Goal: Task Accomplishment & Management: Manage account settings

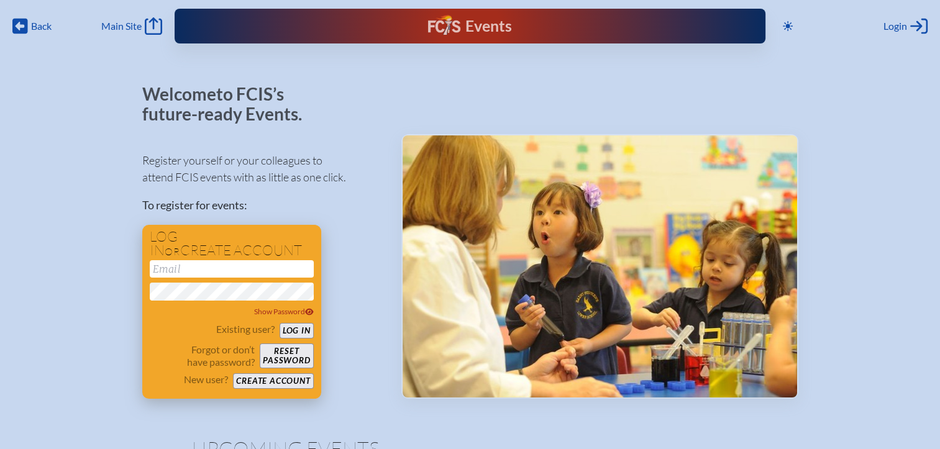
type input "[EMAIL_ADDRESS][DOMAIN_NAME]"
click at [304, 336] on button "Log in" at bounding box center [297, 331] width 34 height 16
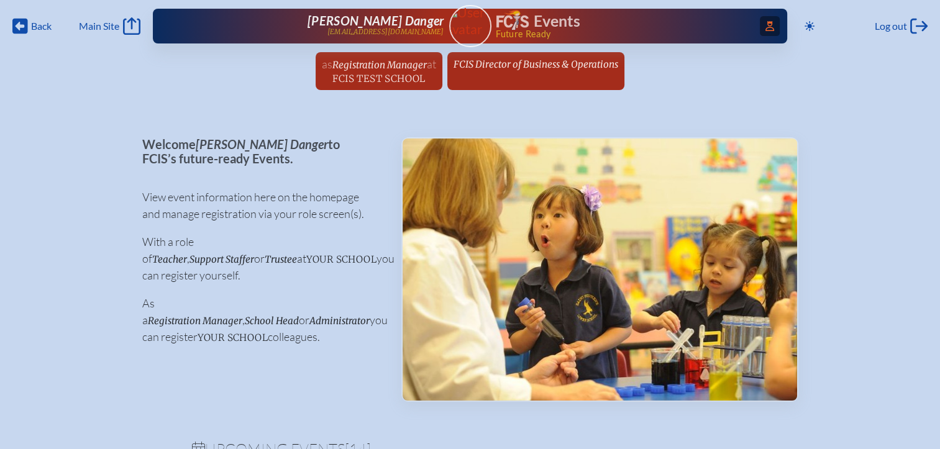
click at [762, 19] on span "Access Users..." at bounding box center [770, 26] width 20 height 20
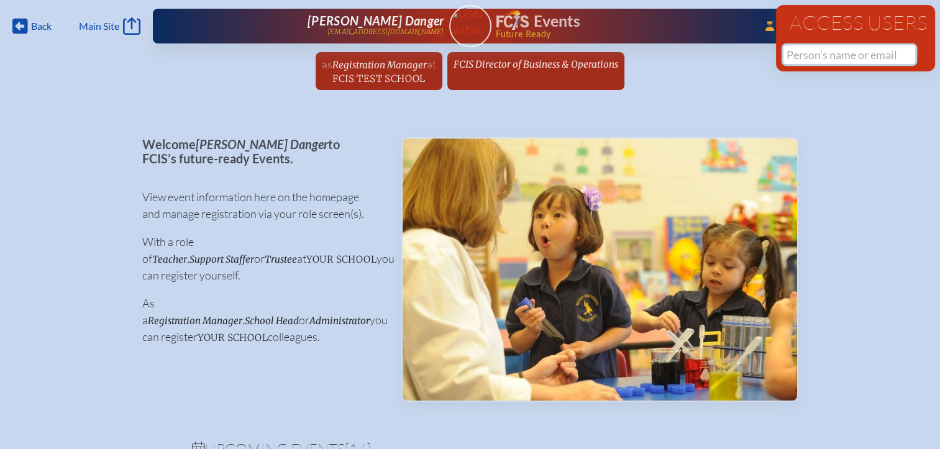
click at [801, 56] on input "text" at bounding box center [849, 54] width 132 height 19
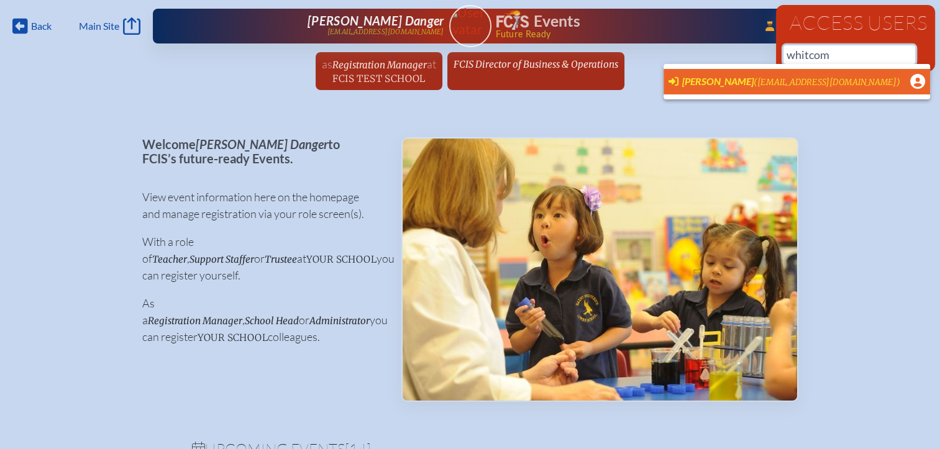
scroll to position [0, 9]
click at [704, 84] on span "Ali Whitcombe" at bounding box center [717, 81] width 71 height 12
type input "ali.whitcombe@imgacademy.com"
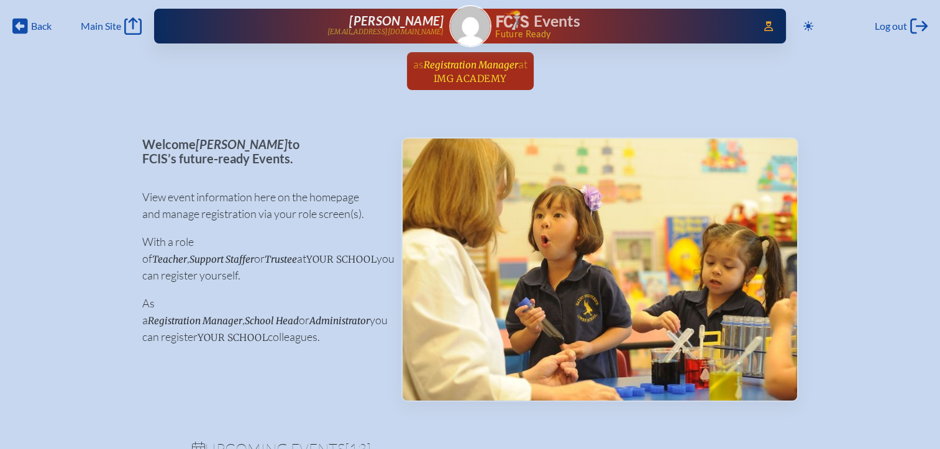
click at [467, 71] on span "at [GEOGRAPHIC_DATA]" at bounding box center [481, 70] width 94 height 27
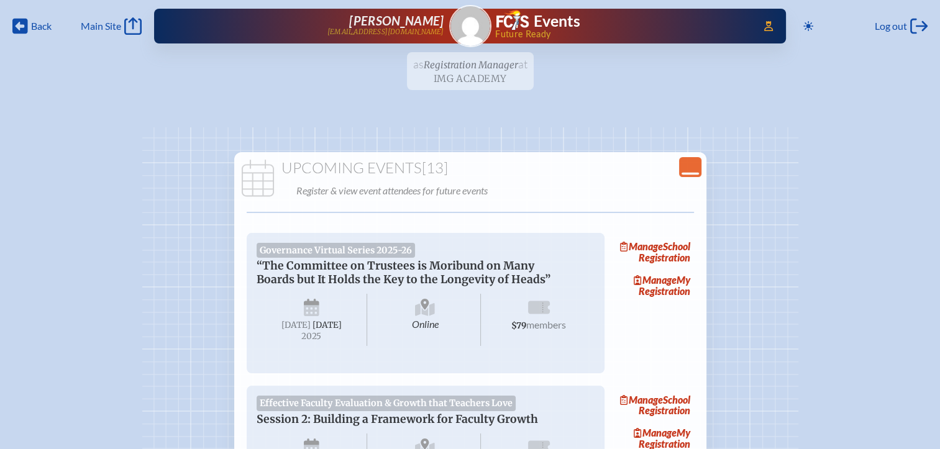
click at [686, 165] on icon "Close Console" at bounding box center [690, 166] width 17 height 17
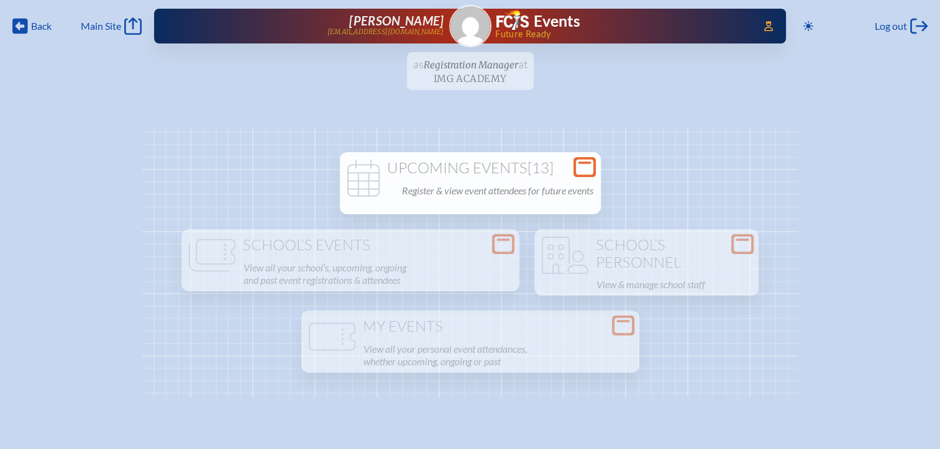
click at [579, 162] on icon at bounding box center [584, 168] width 17 height 16
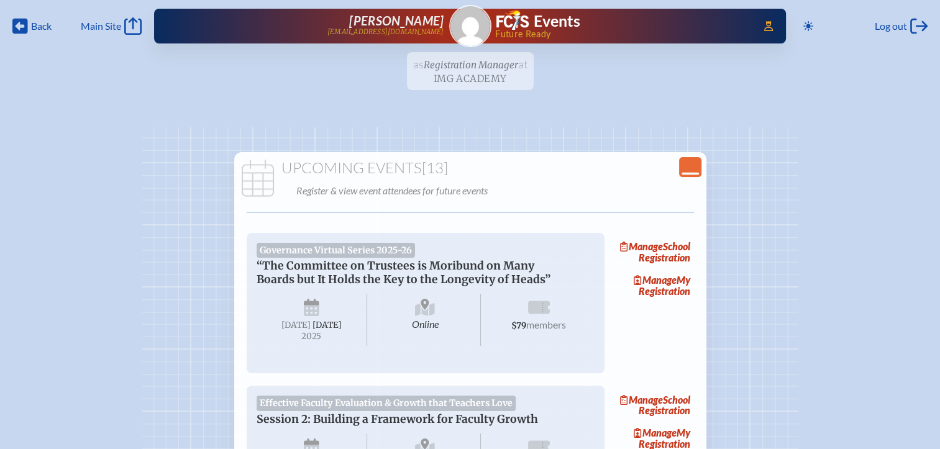
click at [683, 168] on icon "Close Console" at bounding box center [690, 166] width 17 height 17
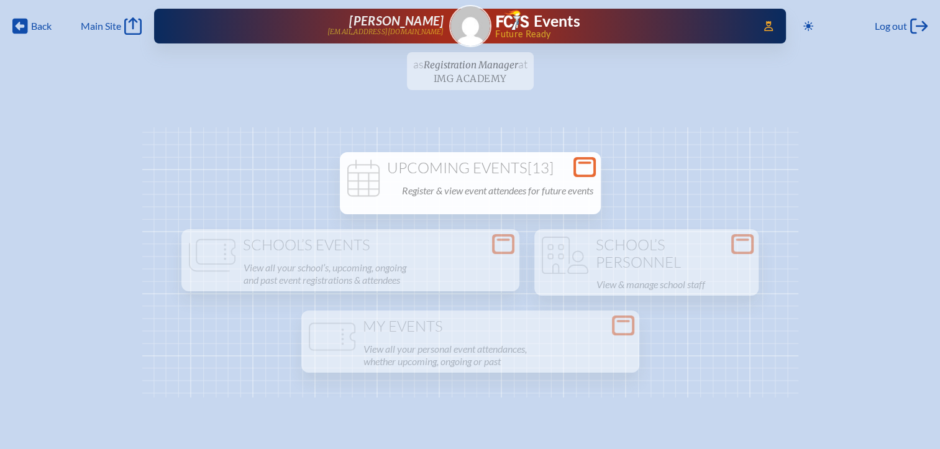
click at [583, 162] on icon "Open Console" at bounding box center [584, 166] width 17 height 17
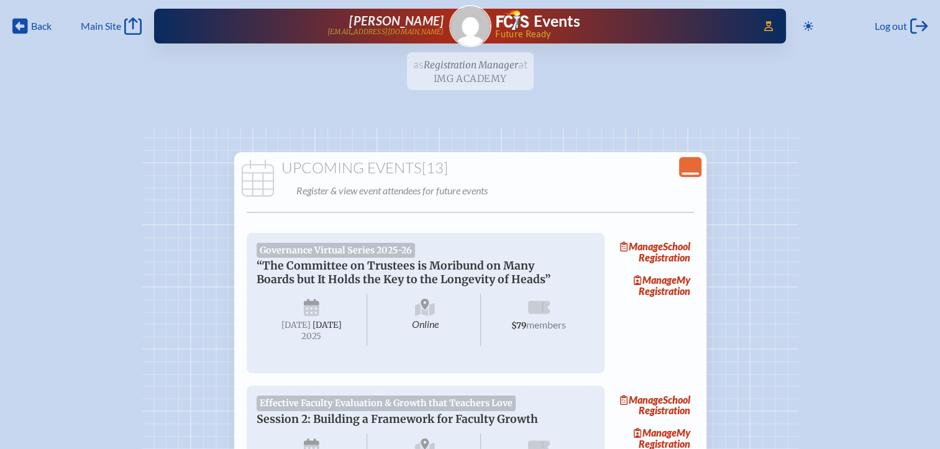
click at [693, 162] on icon "Close Console" at bounding box center [690, 166] width 17 height 17
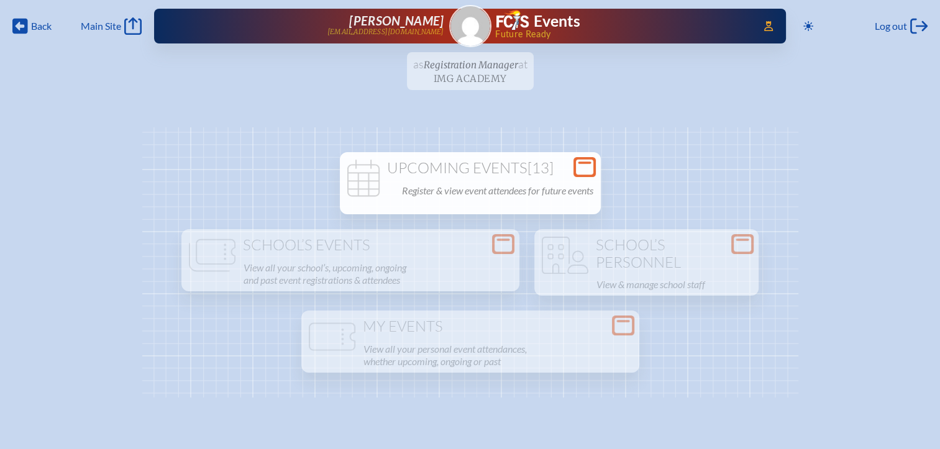
click at [580, 157] on div "Open Console" at bounding box center [584, 167] width 22 height 20
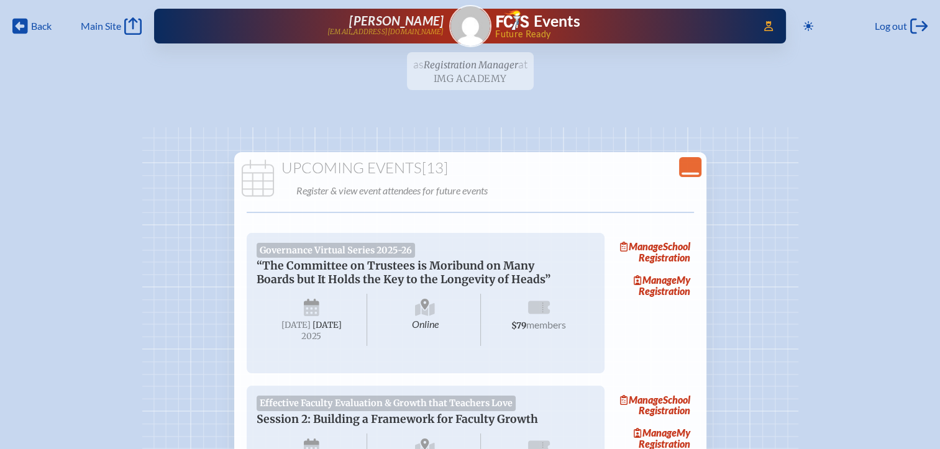
click at [686, 168] on icon "Close Console" at bounding box center [690, 166] width 17 height 17
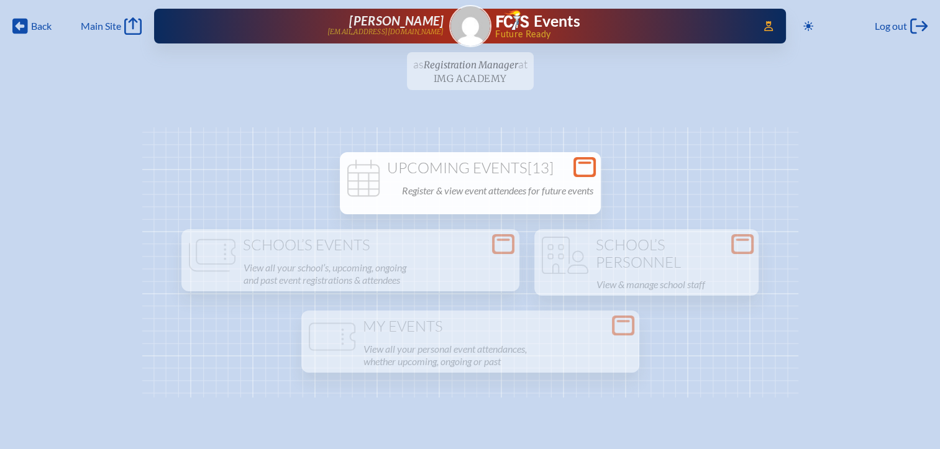
click at [477, 71] on ul "as Registration Manager at IMG Academy since April 1st, 2025" at bounding box center [470, 74] width 940 height 45
click at [585, 170] on icon at bounding box center [584, 168] width 17 height 16
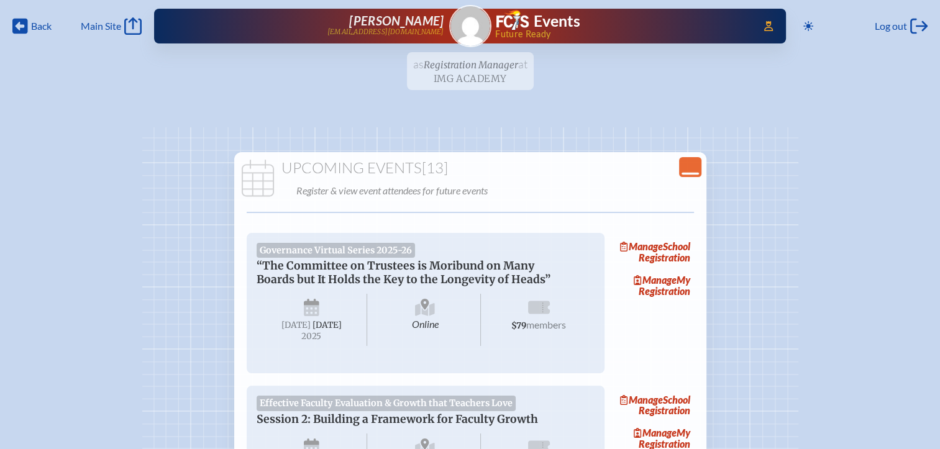
click at [691, 163] on icon "Close Console" at bounding box center [690, 166] width 17 height 17
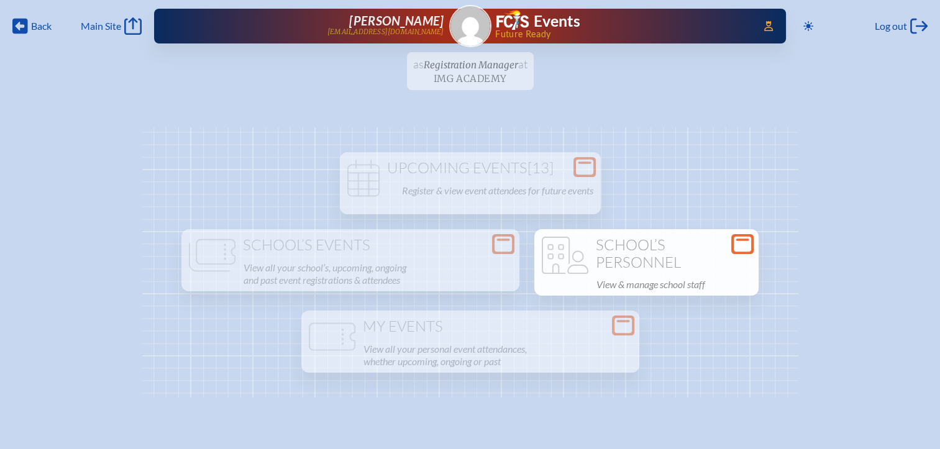
click at [688, 260] on h1 "School’s Personnel" at bounding box center [646, 254] width 214 height 34
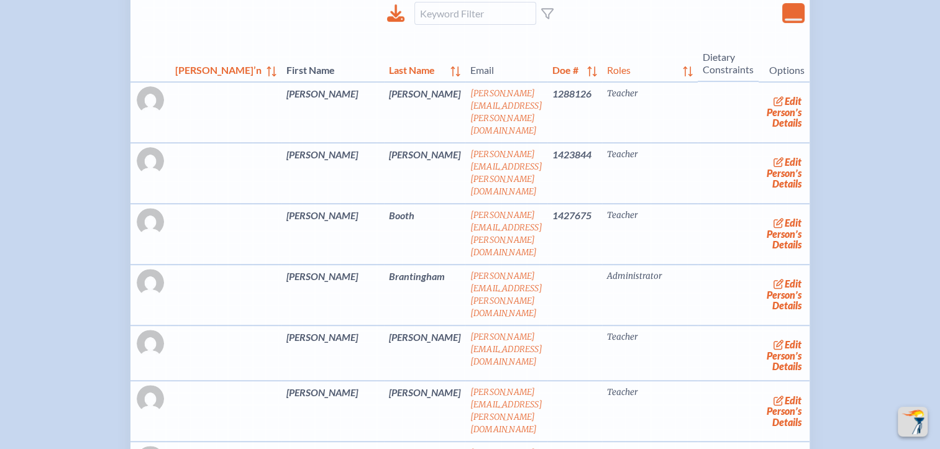
scroll to position [371, 0]
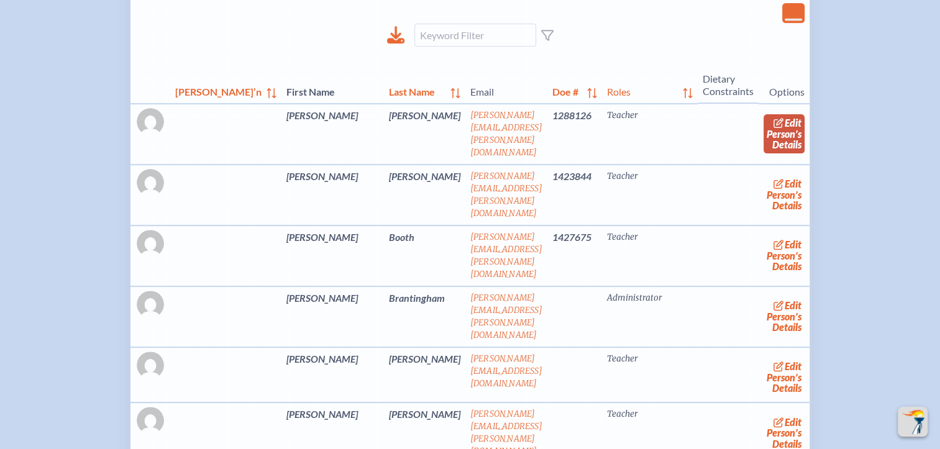
click at [785, 122] on span "edit" at bounding box center [793, 123] width 17 height 12
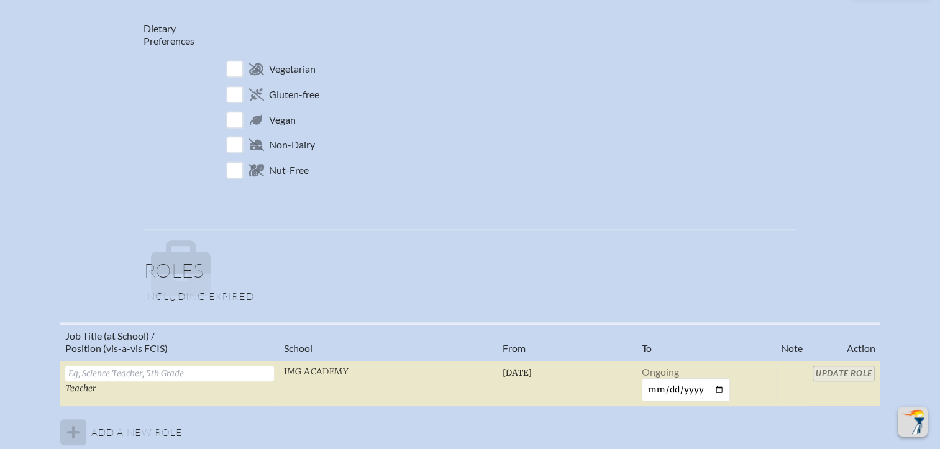
scroll to position [746, 0]
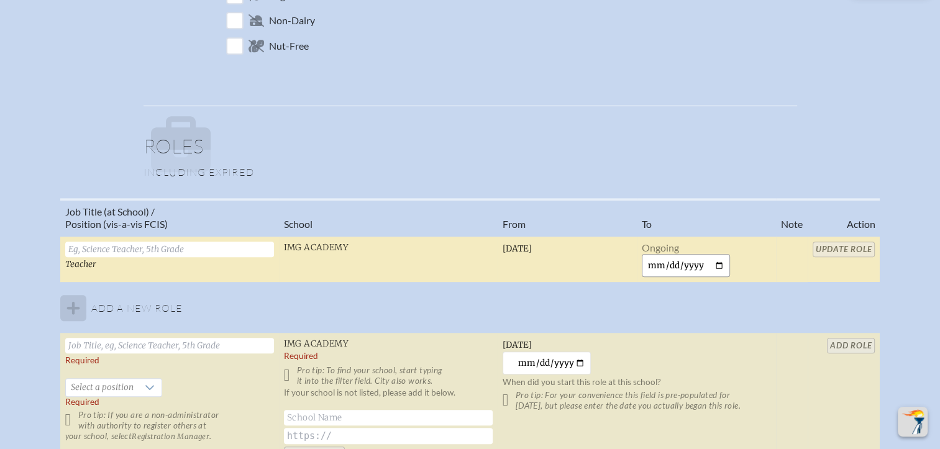
click at [717, 262] on input "date" at bounding box center [686, 265] width 89 height 23
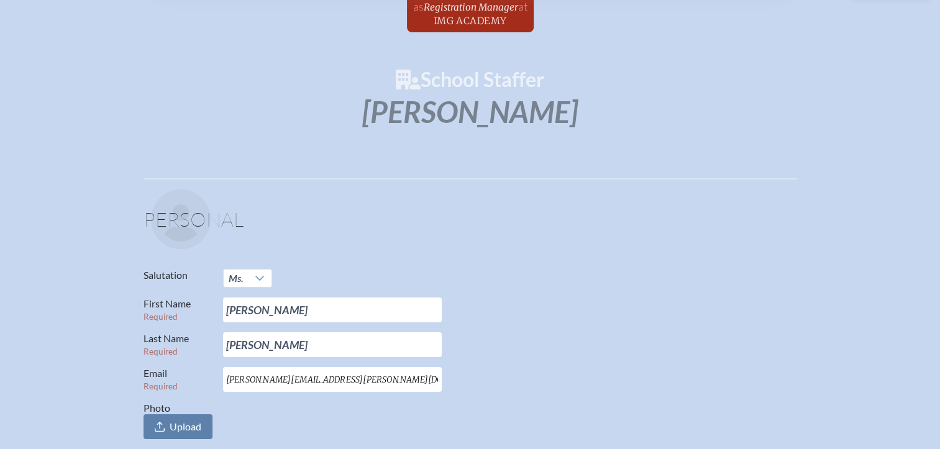
scroll to position [0, 0]
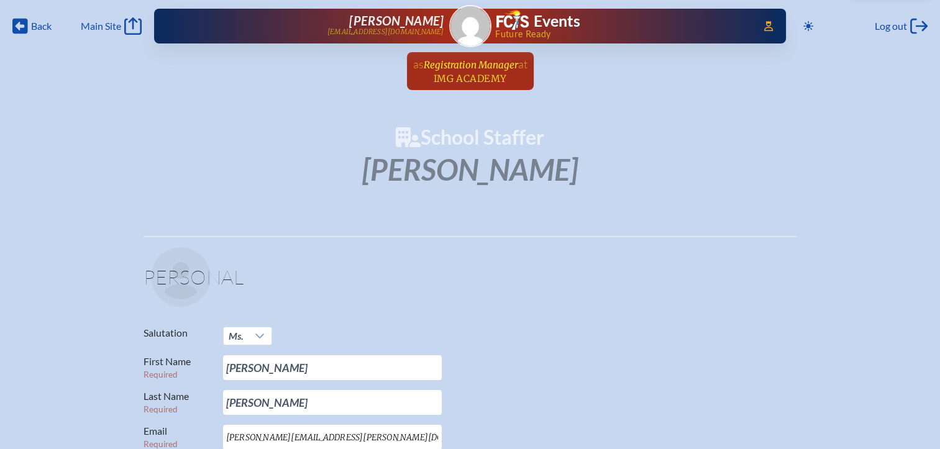
click at [489, 66] on span "Registration Manager" at bounding box center [471, 65] width 94 height 12
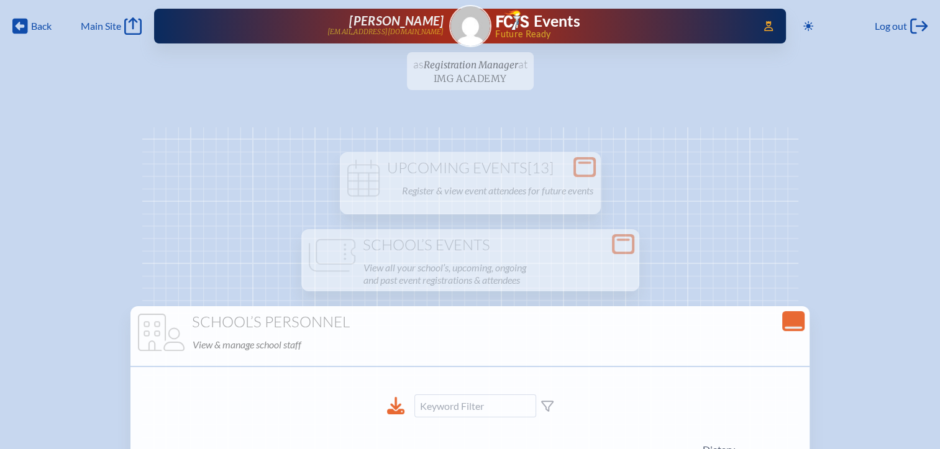
scroll to position [186, 0]
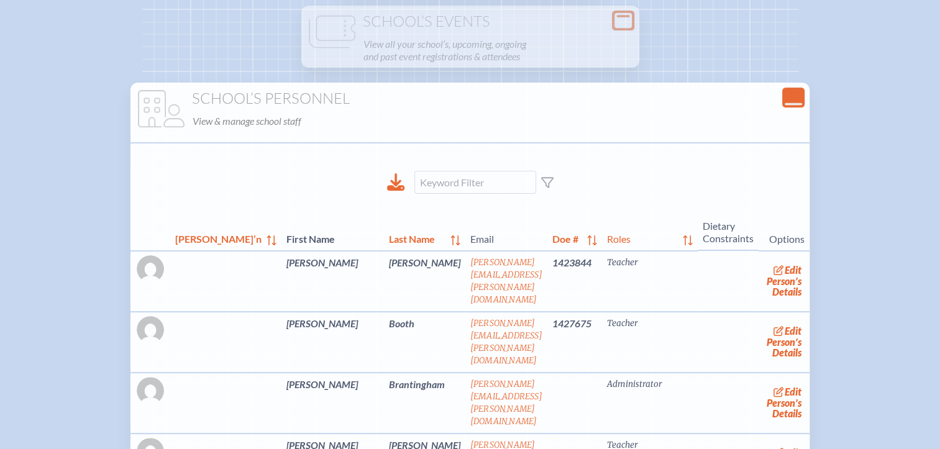
scroll to position [249, 0]
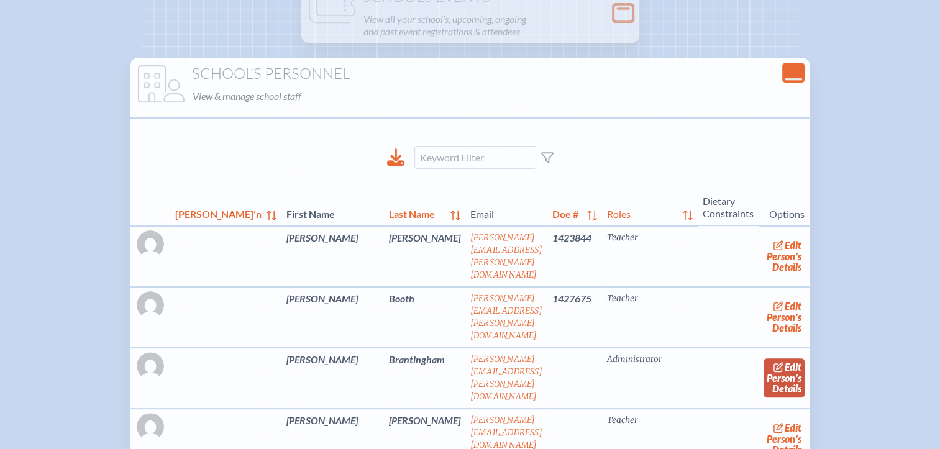
click at [768, 367] on link "edit Person’s Details" at bounding box center [785, 377] width 42 height 39
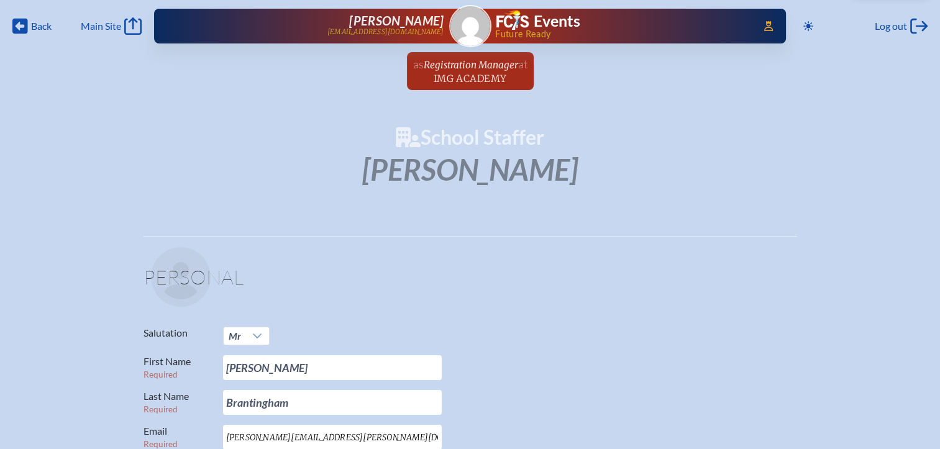
scroll to position [249, 0]
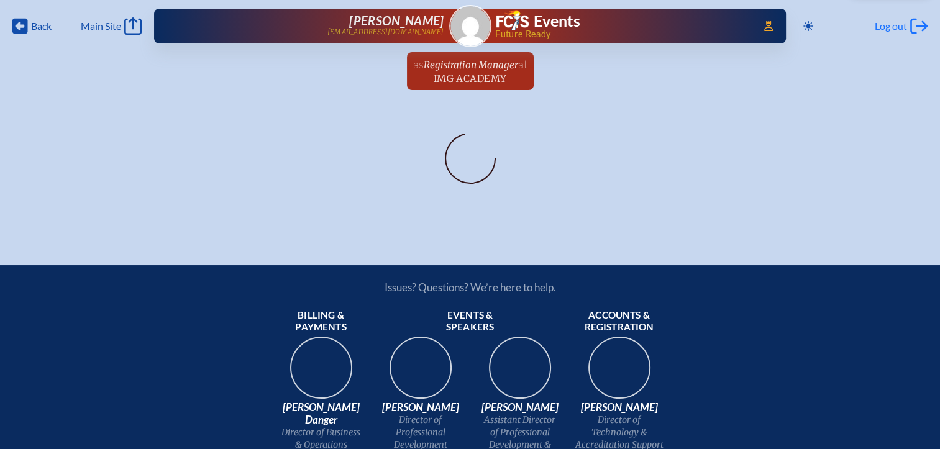
click at [890, 26] on span "Log out" at bounding box center [891, 26] width 32 height 12
